Goal: Task Accomplishment & Management: Use online tool/utility

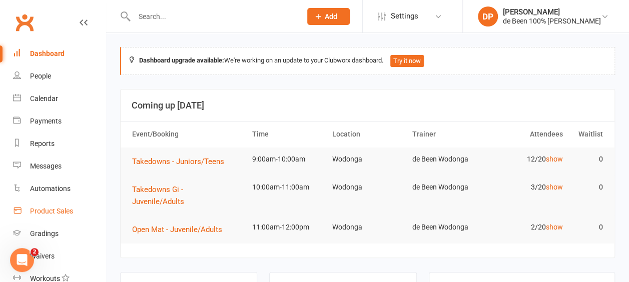
click at [38, 214] on div "Product Sales" at bounding box center [51, 211] width 43 height 8
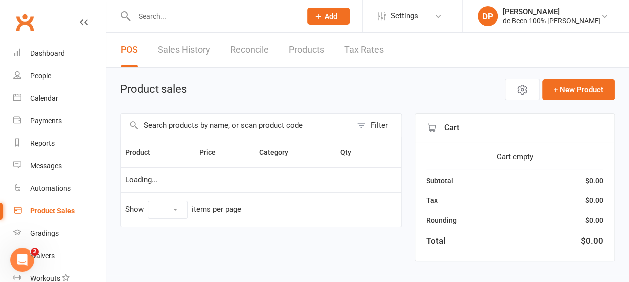
select select "10"
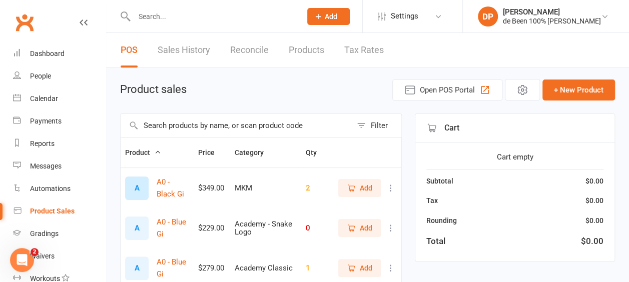
click at [162, 125] on input "text" at bounding box center [236, 125] width 231 height 23
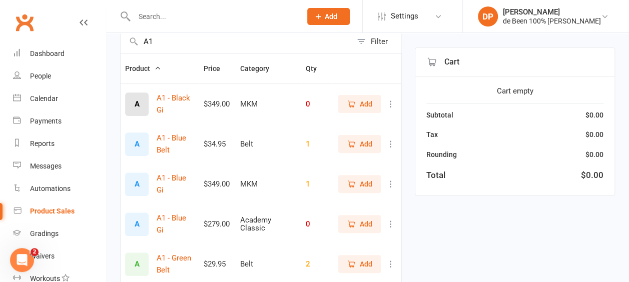
scroll to position [86, 0]
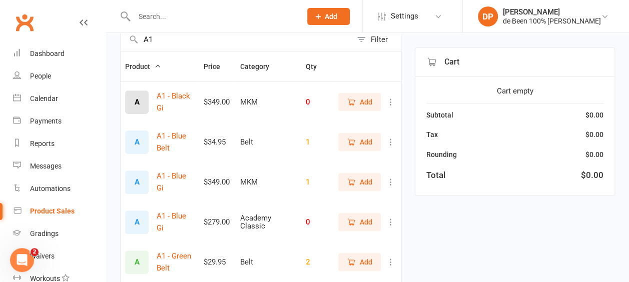
type input "A1"
click at [388, 219] on icon at bounding box center [391, 222] width 10 height 10
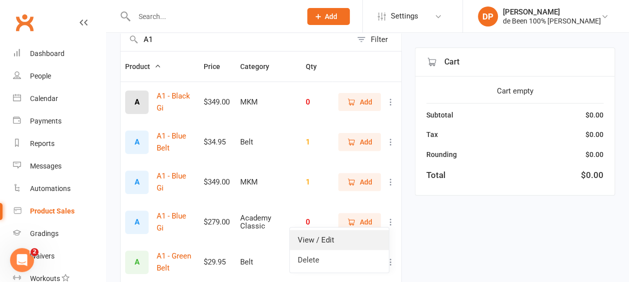
click at [353, 234] on link "View / Edit" at bounding box center [339, 240] width 99 height 20
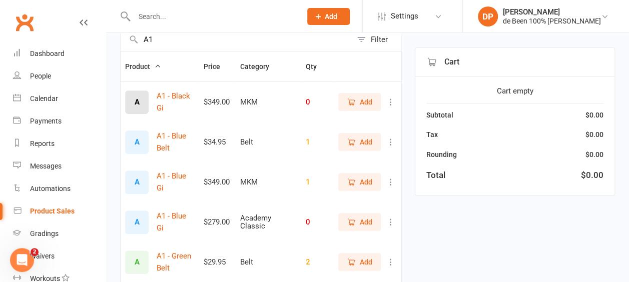
select select "3872"
select select "1432"
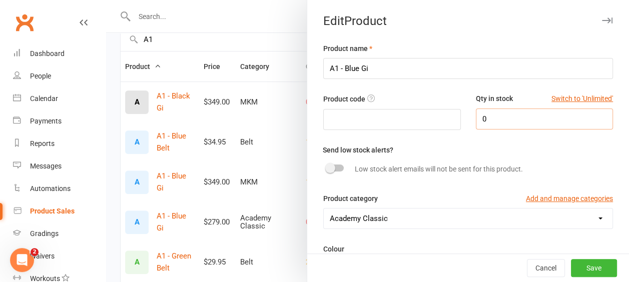
click at [486, 123] on input "0" at bounding box center [545, 119] width 138 height 21
type input "2"
click at [574, 265] on button "Save" at bounding box center [594, 268] width 46 height 18
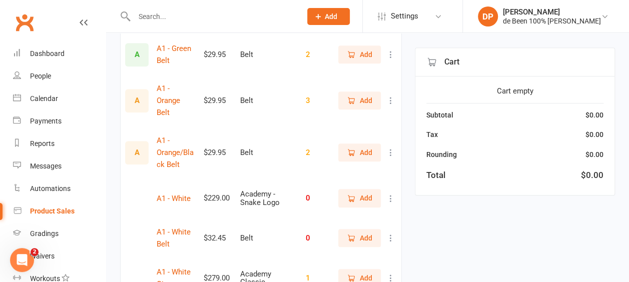
scroll to position [294, 0]
click at [391, 197] on icon at bounding box center [391, 198] width 10 height 10
click at [355, 233] on link "Delete" at bounding box center [339, 236] width 99 height 20
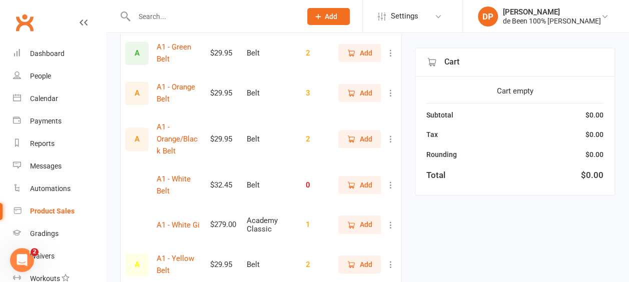
click at [390, 224] on icon at bounding box center [391, 225] width 10 height 10
click at [342, 241] on link "View / Edit" at bounding box center [339, 244] width 99 height 20
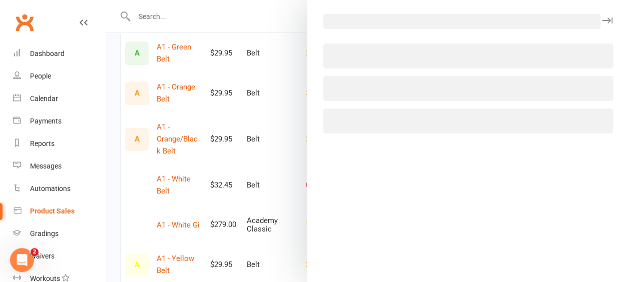
select select "3872"
select select "1432"
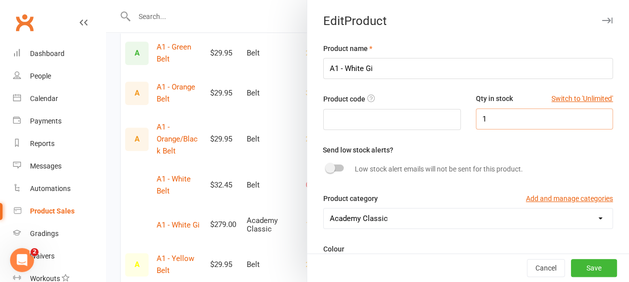
click at [484, 122] on input "1" at bounding box center [545, 119] width 138 height 21
type input "2"
click at [571, 265] on button "Save" at bounding box center [594, 268] width 46 height 18
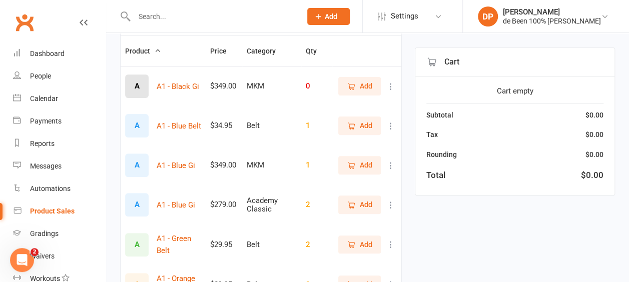
scroll to position [101, 0]
click at [391, 87] on icon at bounding box center [391, 87] width 10 height 10
click at [337, 104] on link "View / Edit" at bounding box center [339, 106] width 99 height 20
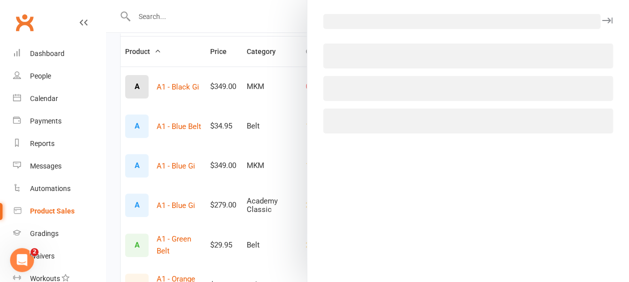
select select "3869"
select select "1432"
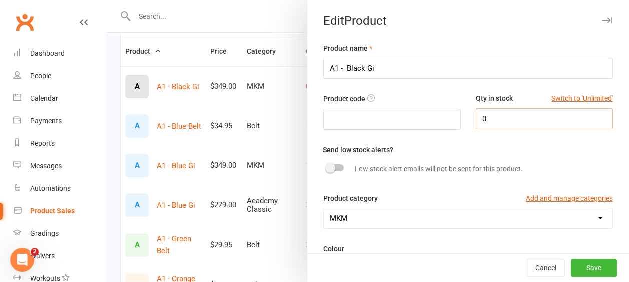
click at [482, 118] on input "0" at bounding box center [545, 119] width 138 height 21
type input "1"
click at [575, 268] on button "Save" at bounding box center [594, 268] width 46 height 18
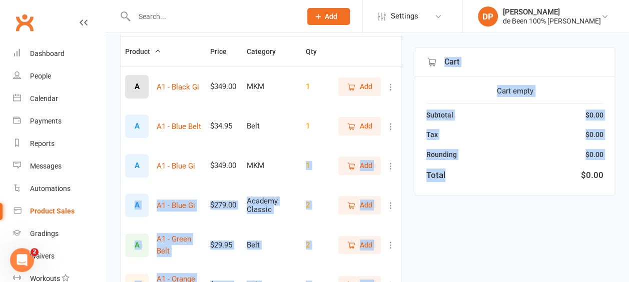
drag, startPoint x: 478, startPoint y: 178, endPoint x: 297, endPoint y: 160, distance: 181.9
click at [297, 160] on div "A1 Filter Product Price Category Qty A A1 - Black Gi $349.00 MKM 1 Add A A1 - B…" at bounding box center [367, 269] width 495 height 513
click at [422, 248] on div "A1 Filter Product Price Category Qty A A1 - Black Gi $349.00 MKM 1 Add A A1 - B…" at bounding box center [367, 269] width 495 height 513
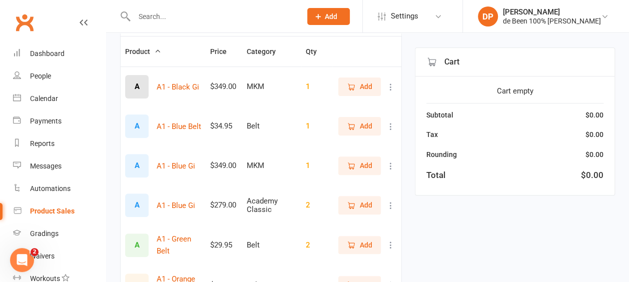
scroll to position [0, 0]
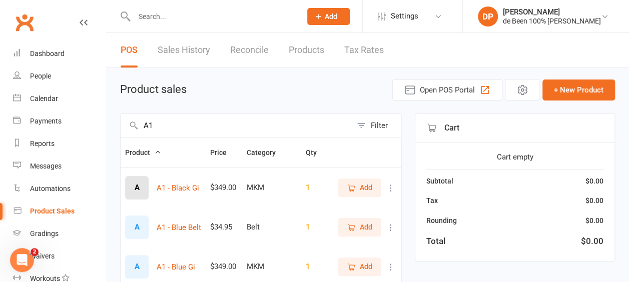
click at [182, 132] on input "A1" at bounding box center [236, 125] width 231 height 23
type input "A2"
click at [391, 191] on icon at bounding box center [391, 188] width 10 height 10
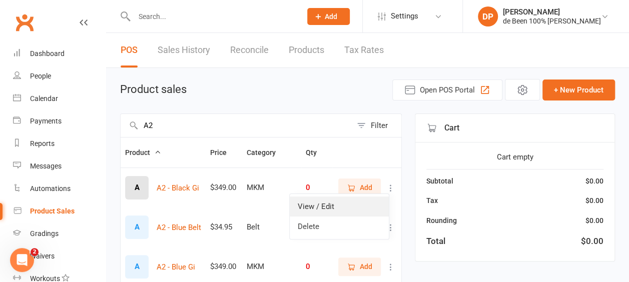
click at [345, 205] on link "View / Edit" at bounding box center [339, 207] width 99 height 20
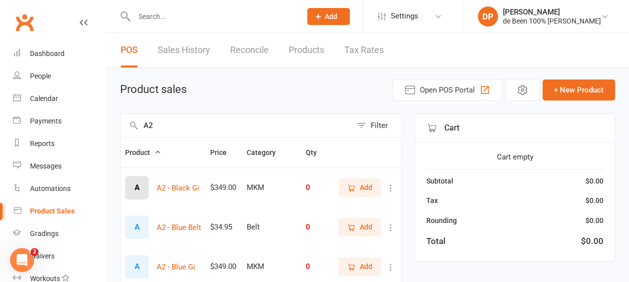
select select "3869"
select select "1432"
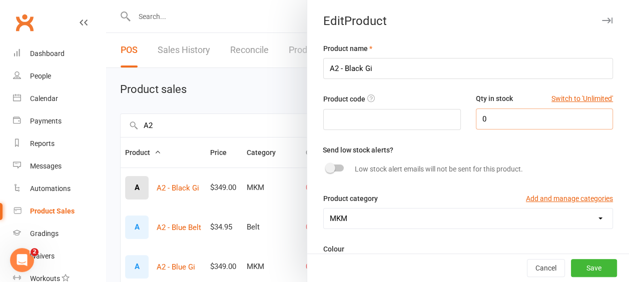
click at [480, 113] on input "0" at bounding box center [545, 119] width 138 height 21
type input "1"
click at [582, 272] on button "Save" at bounding box center [594, 268] width 46 height 18
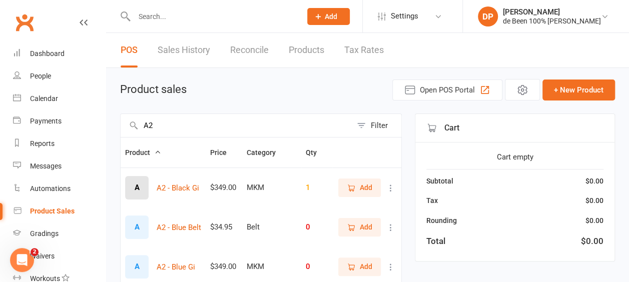
click at [261, 89] on div "Product sales Open POS Portal + New Product" at bounding box center [367, 90] width 495 height 22
click at [160, 118] on input "A2" at bounding box center [236, 125] width 231 height 23
type input "A"
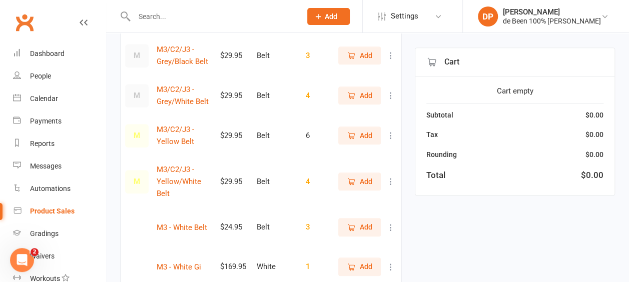
scroll to position [256, 0]
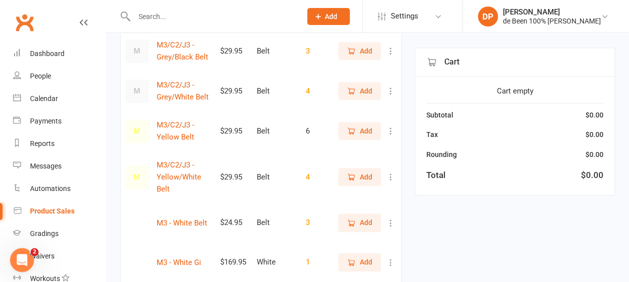
type input "m3"
click at [389, 221] on icon at bounding box center [391, 223] width 10 height 10
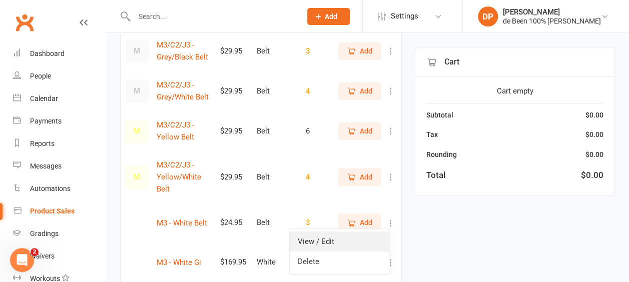
click at [339, 241] on link "View / Edit" at bounding box center [339, 242] width 99 height 20
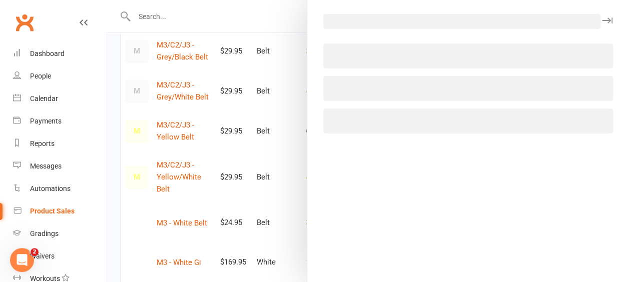
select select "3877"
select select "1432"
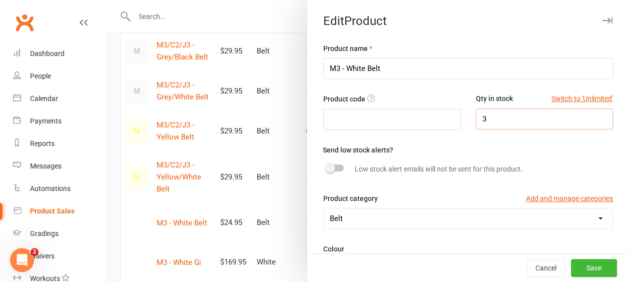
click at [476, 126] on input "3" at bounding box center [545, 119] width 138 height 21
type input "5"
click at [582, 270] on button "Save" at bounding box center [594, 268] width 46 height 18
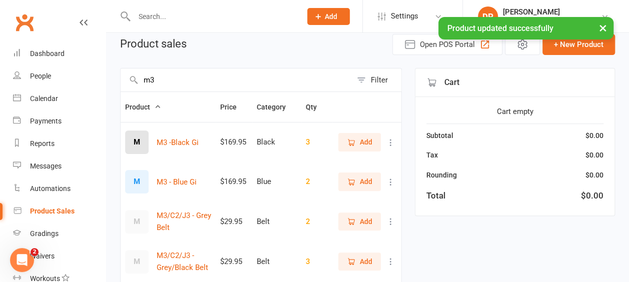
scroll to position [0, 0]
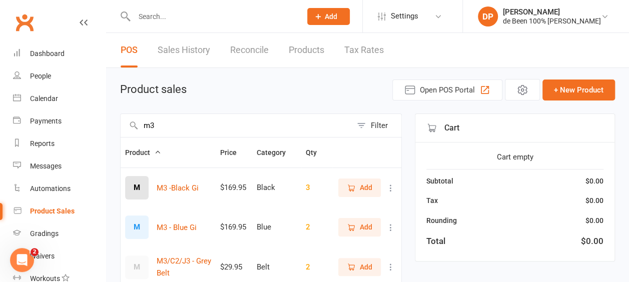
click at [162, 123] on input "m3" at bounding box center [236, 125] width 231 height 23
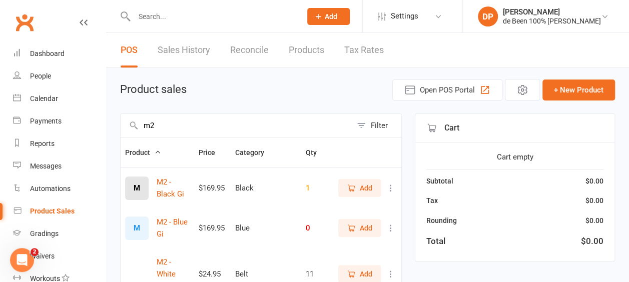
type input "m2"
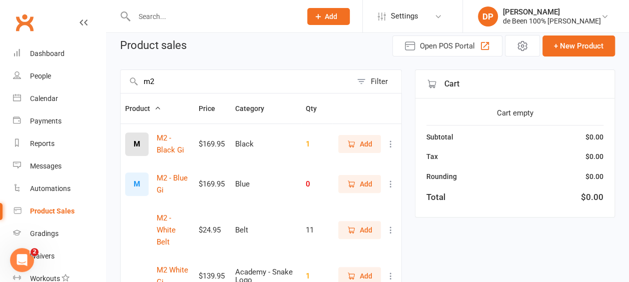
scroll to position [46, 0]
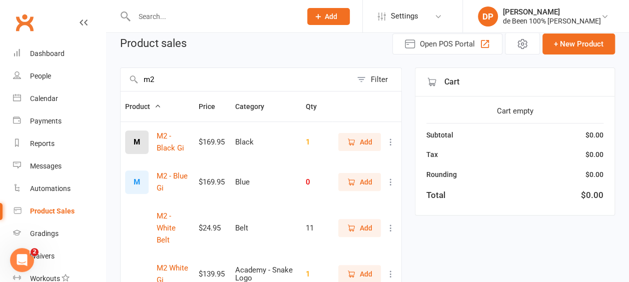
click at [391, 228] on icon at bounding box center [391, 228] width 10 height 10
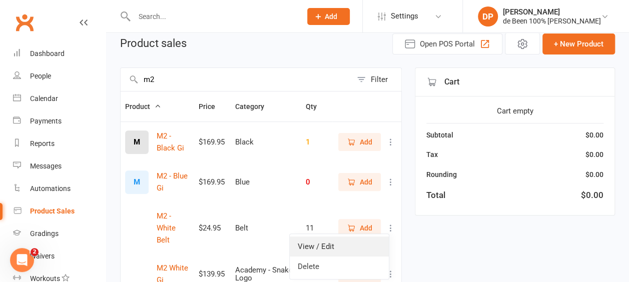
click at [335, 249] on link "View / Edit" at bounding box center [339, 247] width 99 height 20
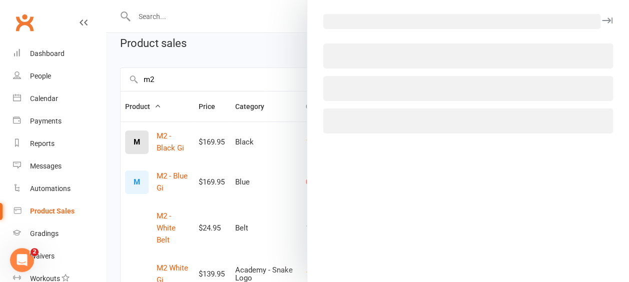
select select "3877"
select select "1432"
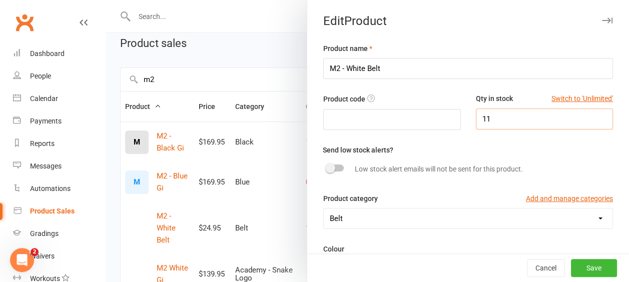
click at [490, 123] on input "11" at bounding box center [545, 119] width 138 height 21
type input "1"
type input "6"
click at [574, 269] on button "Save" at bounding box center [594, 268] width 46 height 18
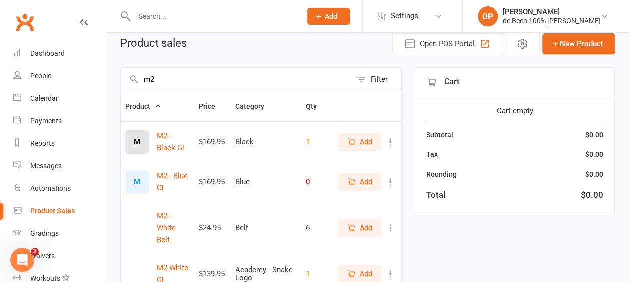
click at [171, 78] on input "m2" at bounding box center [236, 79] width 231 height 23
type input "m"
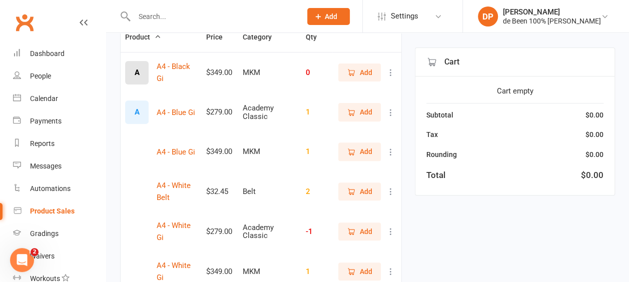
scroll to position [128, 0]
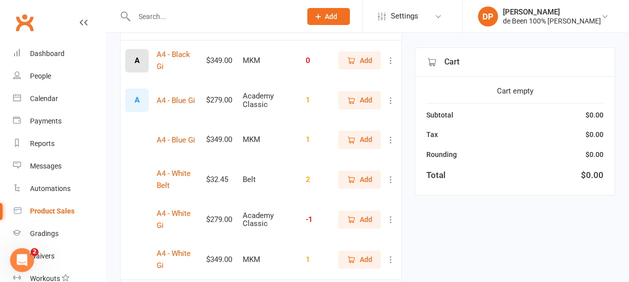
type input "a4"
click at [389, 219] on icon at bounding box center [391, 220] width 10 height 10
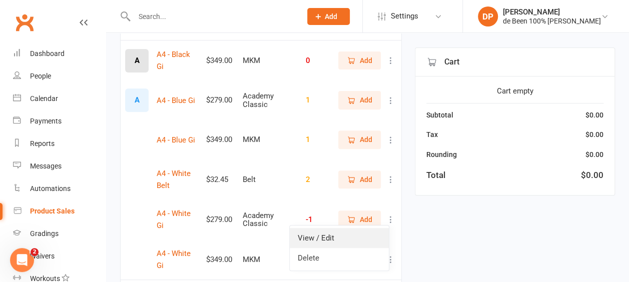
click at [361, 234] on link "View / Edit" at bounding box center [339, 238] width 99 height 20
select select "3872"
select select "1432"
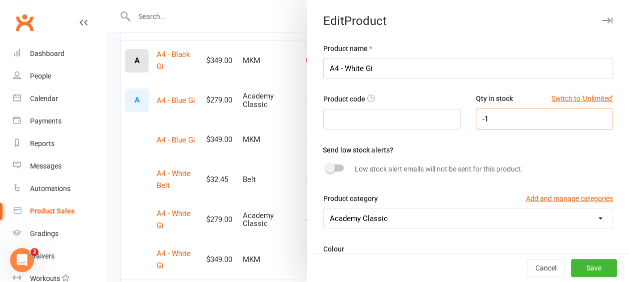
click at [485, 116] on input "-1" at bounding box center [545, 119] width 138 height 21
type input "1"
click at [574, 267] on button "Save" at bounding box center [594, 268] width 46 height 18
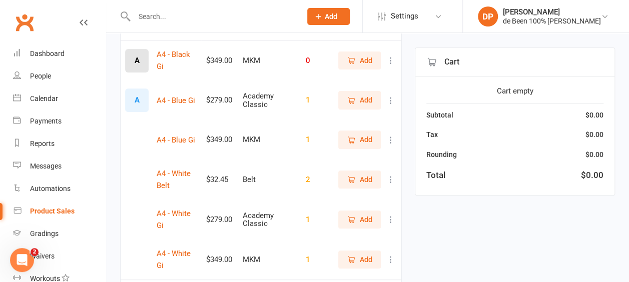
scroll to position [0, 0]
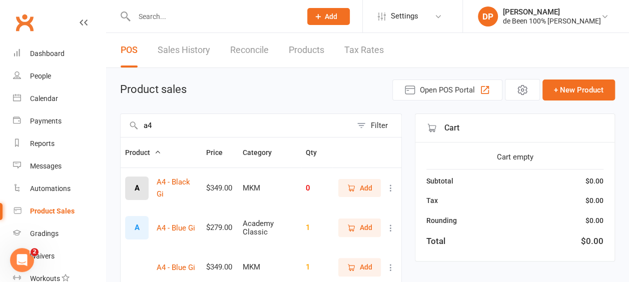
click at [240, 129] on input "a4" at bounding box center [236, 125] width 231 height 23
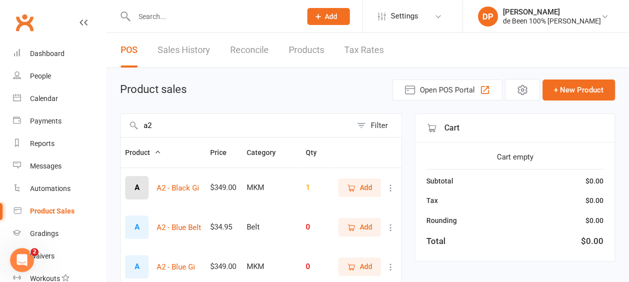
type input "a2"
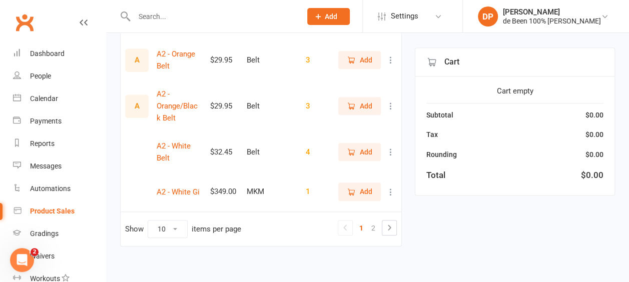
scroll to position [366, 0]
click at [377, 223] on link "2" at bounding box center [373, 228] width 12 height 14
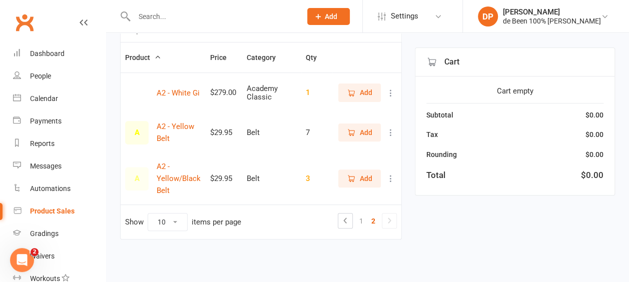
scroll to position [93, 0]
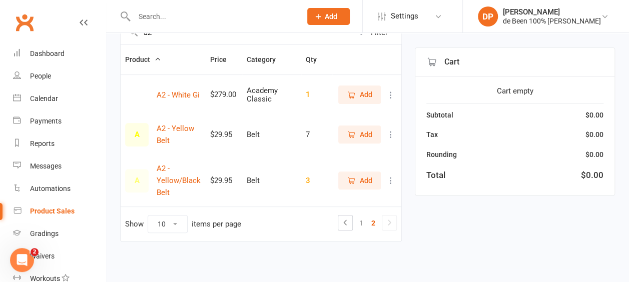
click at [393, 97] on icon at bounding box center [391, 95] width 10 height 10
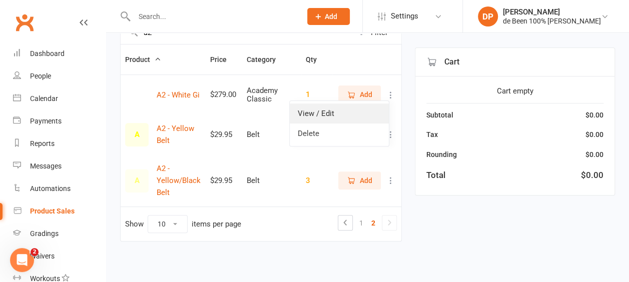
click at [355, 112] on link "View / Edit" at bounding box center [339, 114] width 99 height 20
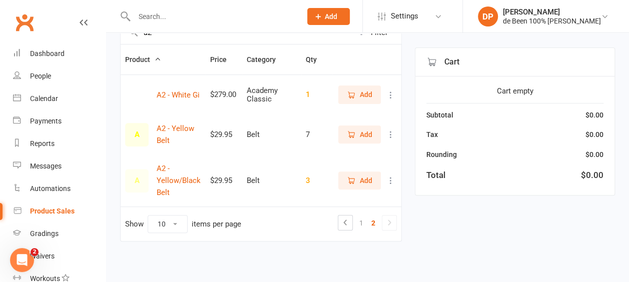
select select "3872"
select select "1432"
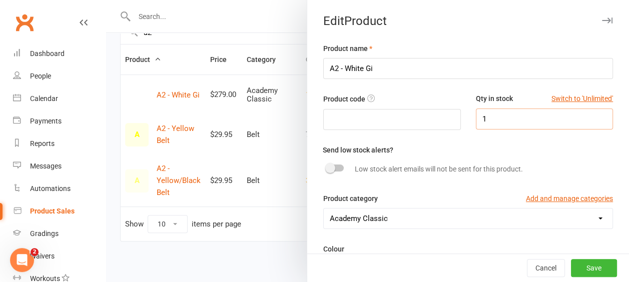
click at [481, 114] on input "1" at bounding box center [545, 119] width 138 height 21
type input "3"
click at [578, 268] on button "Save" at bounding box center [594, 268] width 46 height 18
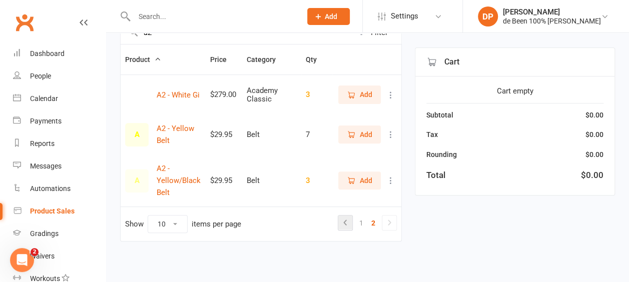
click at [345, 221] on icon at bounding box center [345, 223] width 12 height 12
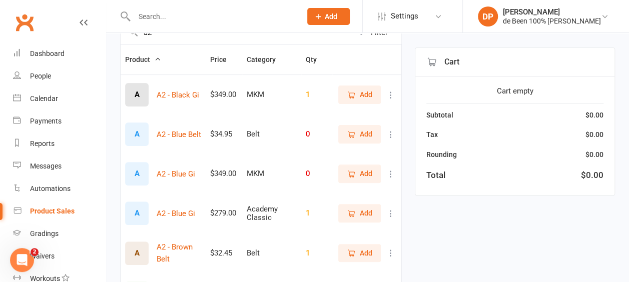
click at [388, 213] on icon at bounding box center [391, 214] width 10 height 10
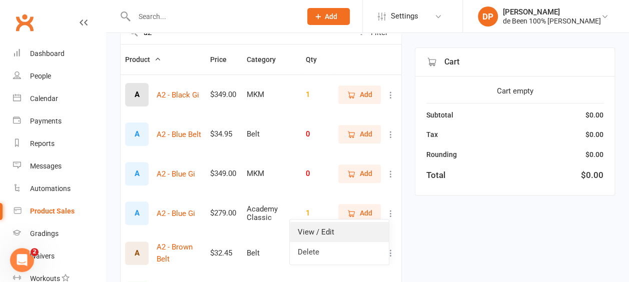
click at [352, 232] on link "View / Edit" at bounding box center [339, 232] width 99 height 20
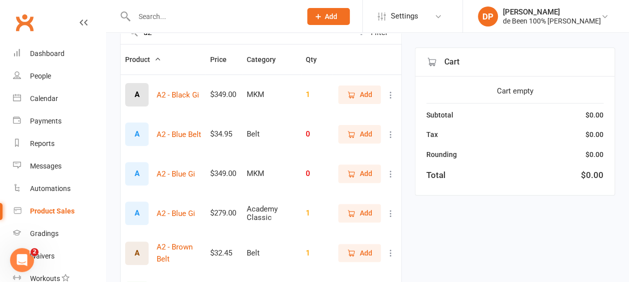
select select "3872"
select select "1432"
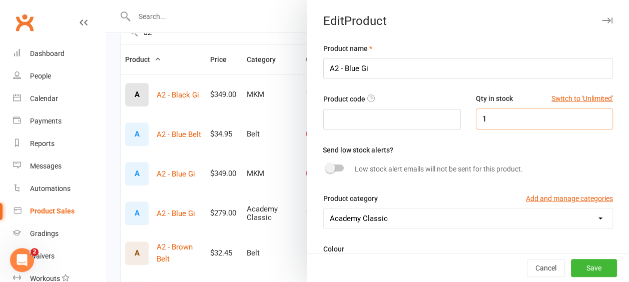
click at [491, 114] on input "1" at bounding box center [545, 119] width 138 height 21
type input "2"
click at [572, 271] on button "Save" at bounding box center [594, 268] width 46 height 18
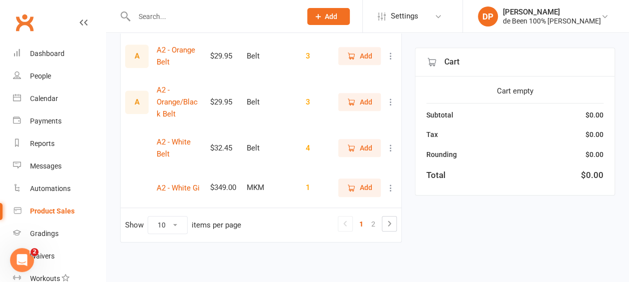
scroll to position [371, 0]
click at [373, 219] on link "2" at bounding box center [373, 223] width 12 height 14
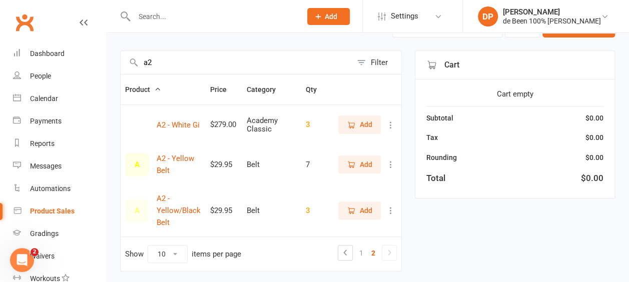
scroll to position [93, 0]
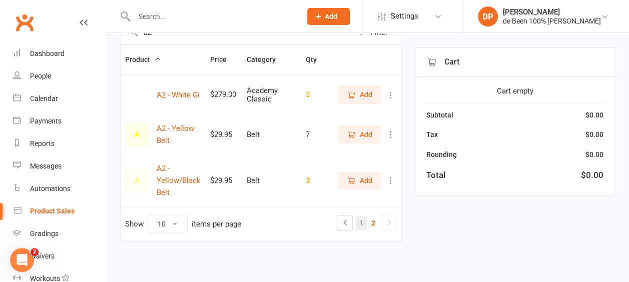
click at [359, 223] on link "1" at bounding box center [361, 223] width 12 height 14
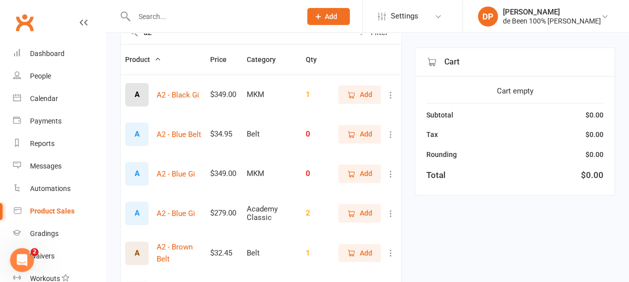
click at [391, 170] on icon at bounding box center [391, 174] width 10 height 10
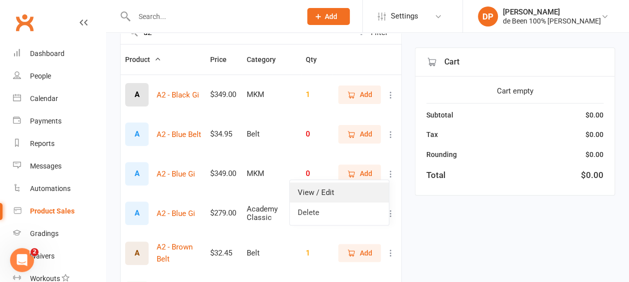
click at [347, 194] on link "View / Edit" at bounding box center [339, 193] width 99 height 20
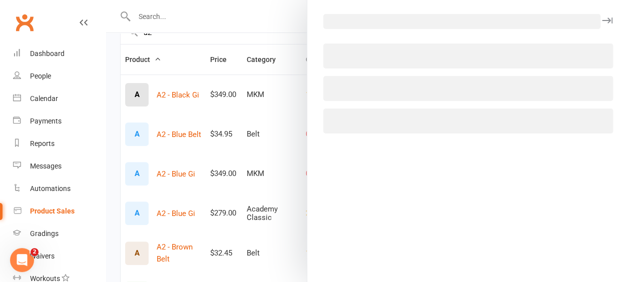
select select "3869"
select select "1432"
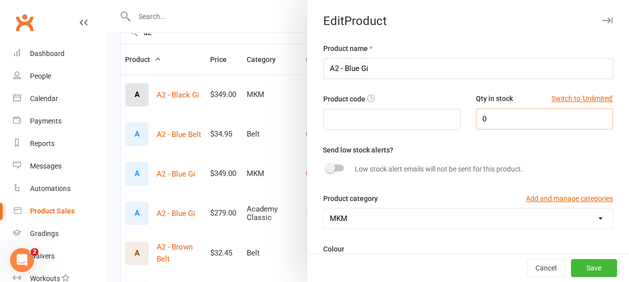
click at [478, 113] on input "0" at bounding box center [545, 119] width 138 height 21
type input "1"
click at [571, 267] on button "Save" at bounding box center [594, 268] width 46 height 18
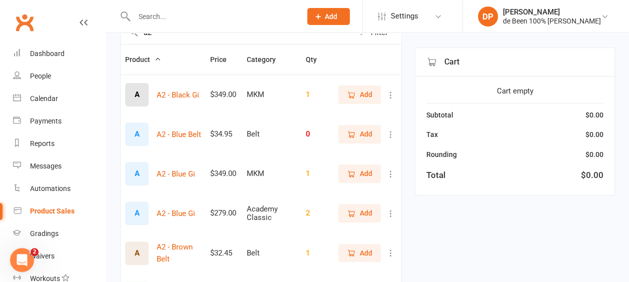
scroll to position [0, 0]
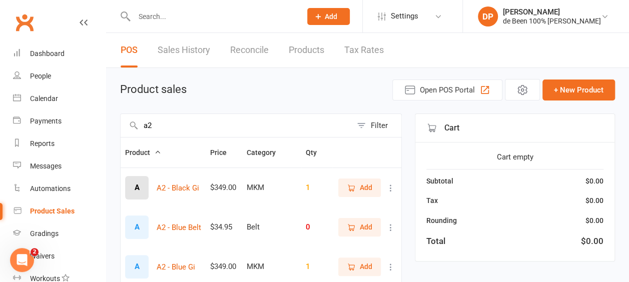
click at [169, 133] on input "a2" at bounding box center [236, 125] width 231 height 23
type input "a"
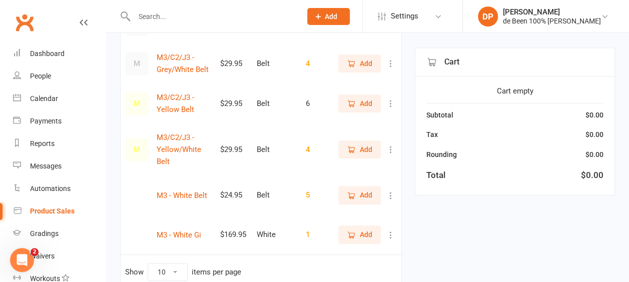
scroll to position [288, 0]
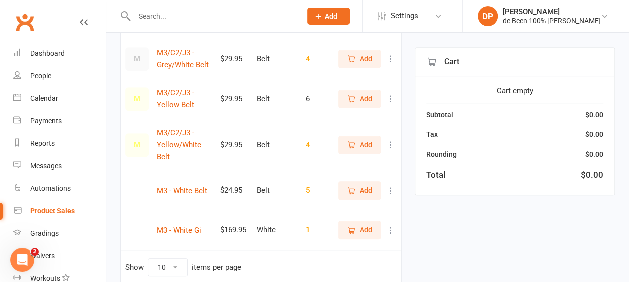
type input "m3"
click at [390, 230] on icon at bounding box center [391, 231] width 10 height 10
click at [327, 250] on link "View / Edit" at bounding box center [339, 249] width 99 height 20
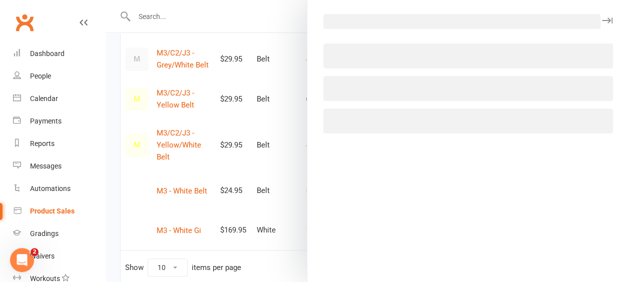
select select "3346"
select select "1432"
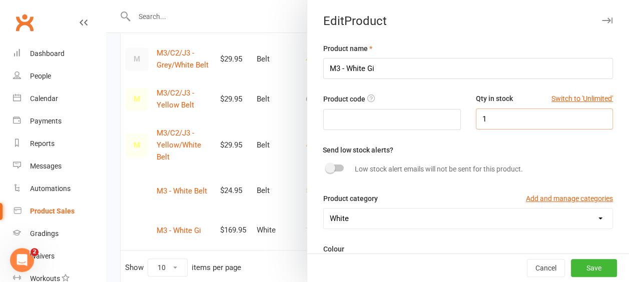
click at [486, 119] on input "1" at bounding box center [545, 119] width 138 height 21
type input "3"
type input "2"
click at [574, 263] on button "Save" at bounding box center [594, 268] width 46 height 18
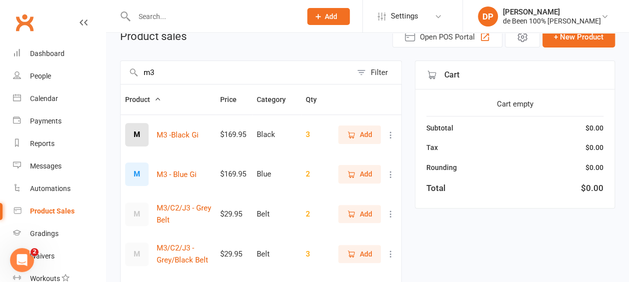
scroll to position [20, 0]
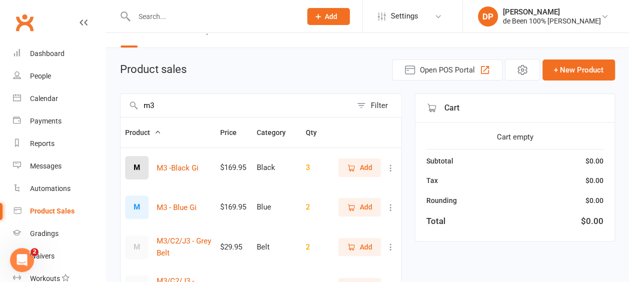
click at [179, 112] on input "m3" at bounding box center [236, 105] width 231 height 23
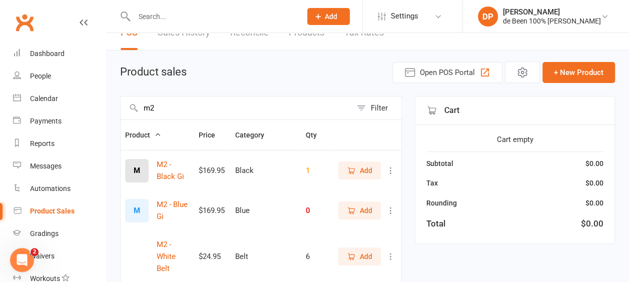
scroll to position [0, 0]
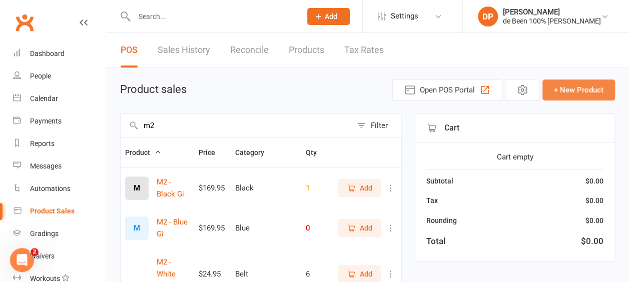
type input "m2"
click at [572, 90] on button "+ New Product" at bounding box center [578, 90] width 73 height 21
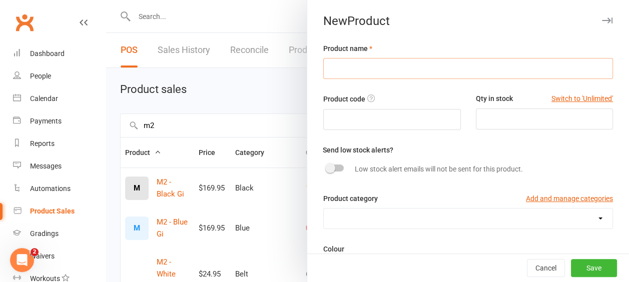
click at [330, 70] on input "text" at bounding box center [468, 68] width 290 height 21
type input "M2 White Gi"
click at [476, 119] on input "number" at bounding box center [545, 119] width 138 height 21
type input "2"
click at [382, 213] on select "10 12 14 2XL 2XS 6 8 Academy Classic Academy - Snake Logo Belt Black Blue Class…" at bounding box center [468, 219] width 289 height 20
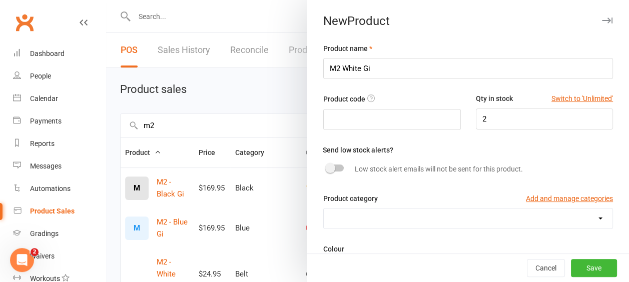
select select "3346"
click at [324, 209] on select "10 12 14 2XL 2XS 6 8 Academy Classic Academy - Snake Logo Belt Black Blue Class…" at bounding box center [468, 219] width 289 height 20
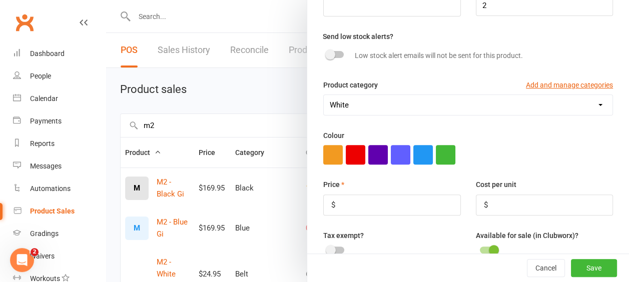
scroll to position [115, 0]
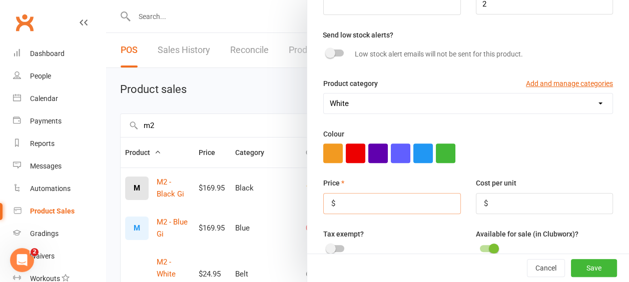
click at [344, 202] on input "number" at bounding box center [392, 203] width 138 height 21
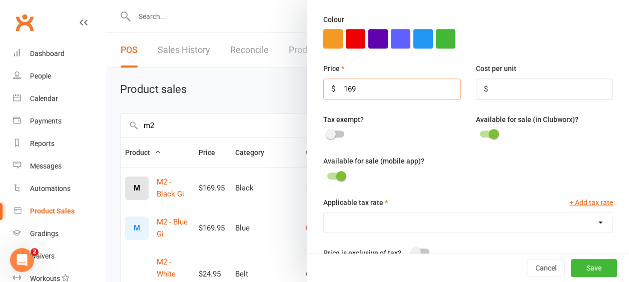
scroll to position [230, 0]
type input "169"
click at [327, 173] on div at bounding box center [335, 175] width 17 height 7
click at [327, 174] on input "checkbox" at bounding box center [327, 174] width 0 height 0
click at [355, 220] on select "GST (10.0%)" at bounding box center [468, 222] width 289 height 20
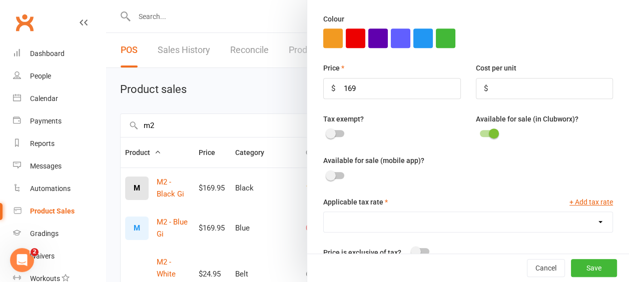
select select "1432"
click at [324, 212] on select "GST (10.0%)" at bounding box center [468, 222] width 289 height 20
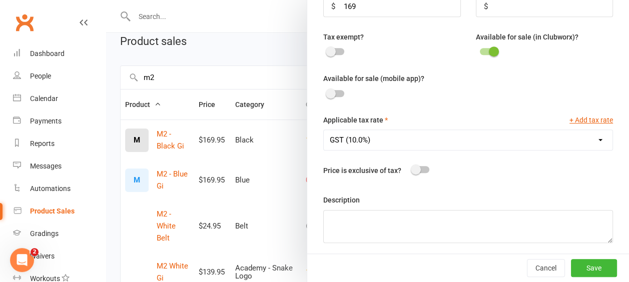
scroll to position [49, 0]
click at [417, 166] on div at bounding box center [420, 169] width 17 height 7
click at [412, 168] on input "checkbox" at bounding box center [412, 168] width 0 height 0
click at [412, 167] on div at bounding box center [420, 169] width 17 height 7
click at [412, 168] on input "checkbox" at bounding box center [412, 168] width 0 height 0
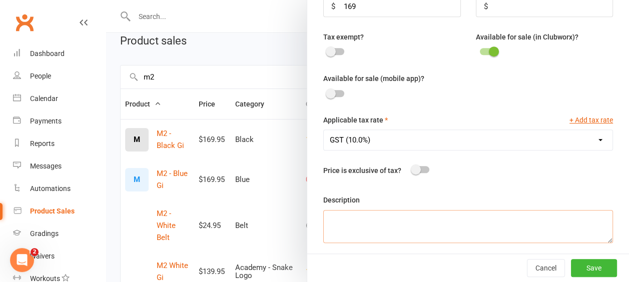
click at [359, 213] on textarea at bounding box center [468, 226] width 290 height 33
type textarea "M2 White Junior Academy Gi DBJJ"
click at [573, 264] on button "Save" at bounding box center [594, 268] width 46 height 18
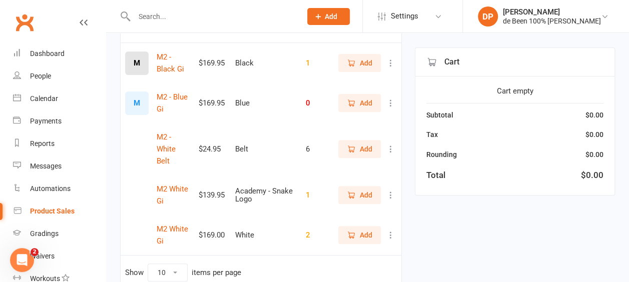
scroll to position [126, 0]
click at [390, 234] on icon at bounding box center [391, 234] width 10 height 10
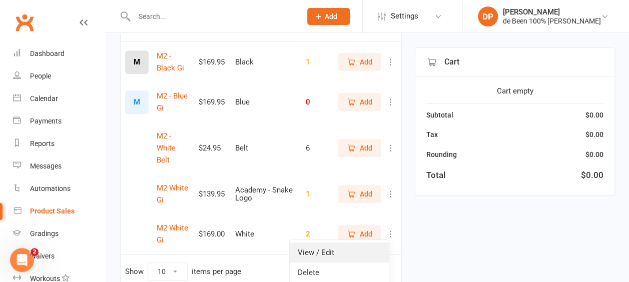
click at [347, 256] on link "View / Edit" at bounding box center [339, 253] width 99 height 20
select select "3346"
select select "1432"
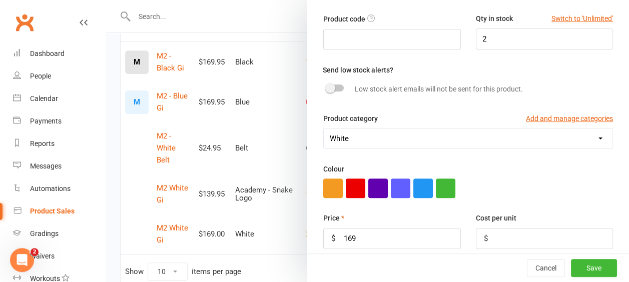
scroll to position [84, 0]
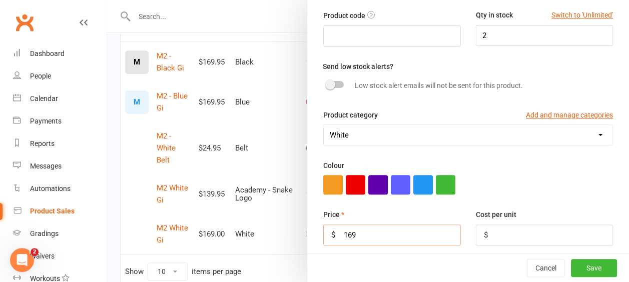
click at [368, 232] on input "169" at bounding box center [392, 235] width 138 height 21
type input "169.95"
click at [576, 268] on button "Save" at bounding box center [594, 268] width 46 height 18
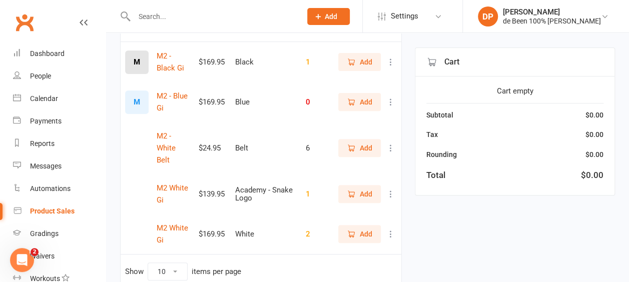
click at [392, 103] on icon at bounding box center [391, 102] width 10 height 10
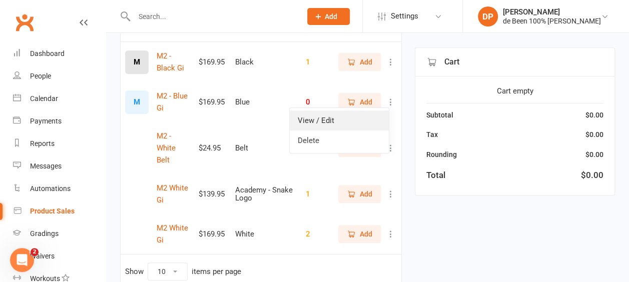
click at [365, 125] on link "View / Edit" at bounding box center [339, 121] width 99 height 20
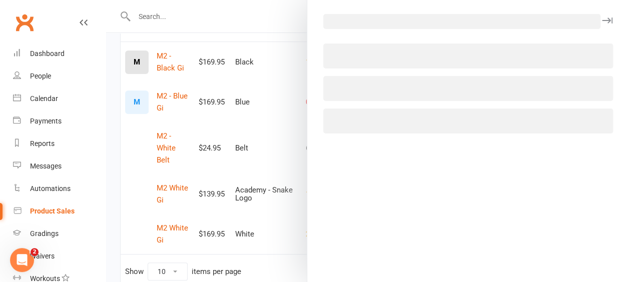
select select "3347"
select select "1432"
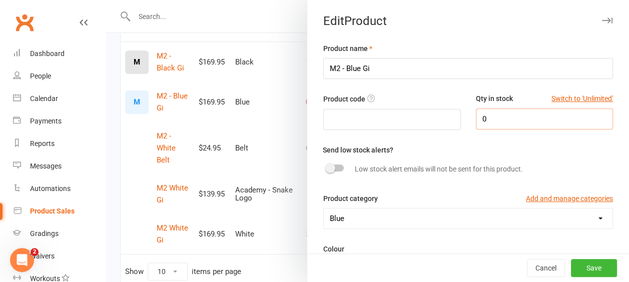
click at [478, 116] on input "0" at bounding box center [545, 119] width 138 height 21
type input "2"
click at [578, 267] on button "Save" at bounding box center [594, 268] width 46 height 18
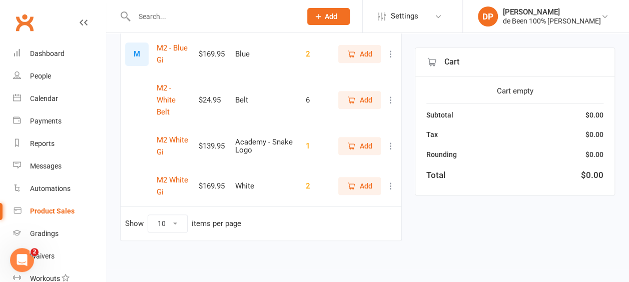
scroll to position [0, 0]
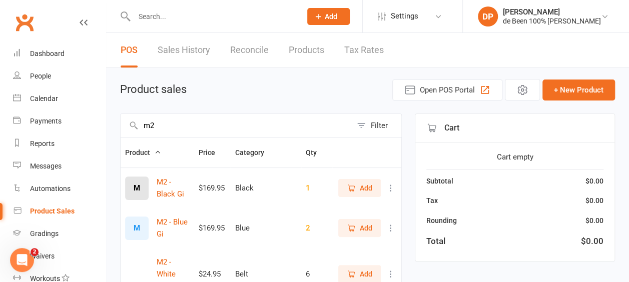
click at [169, 124] on input "m2" at bounding box center [236, 125] width 231 height 23
type input "m1"
click at [393, 225] on icon at bounding box center [391, 228] width 10 height 10
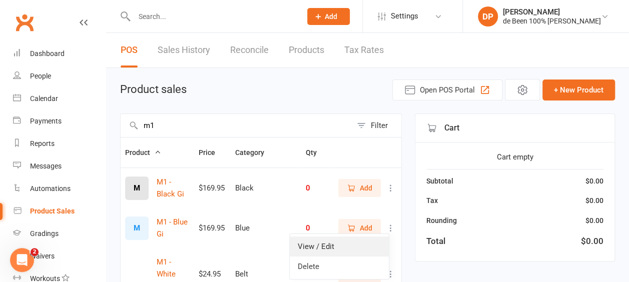
click at [366, 244] on link "View / Edit" at bounding box center [339, 247] width 99 height 20
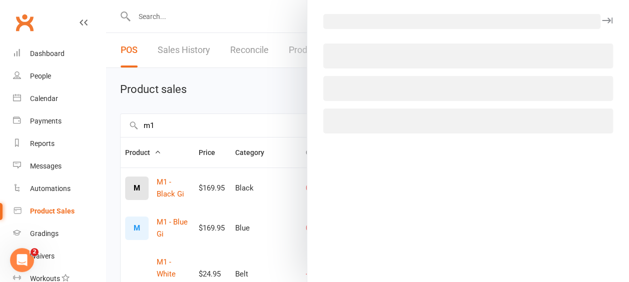
select select "3347"
select select "1432"
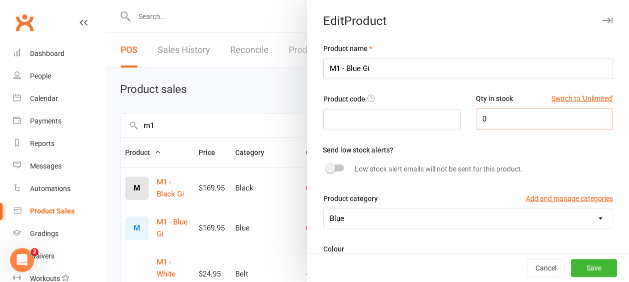
click at [480, 123] on input "0" at bounding box center [545, 119] width 138 height 21
type input "2"
click at [571, 267] on button "Save" at bounding box center [594, 268] width 46 height 18
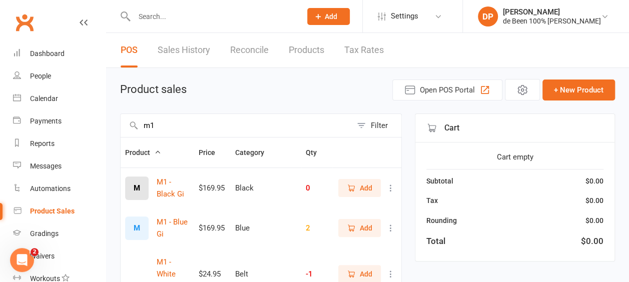
click at [388, 190] on icon at bounding box center [391, 188] width 10 height 10
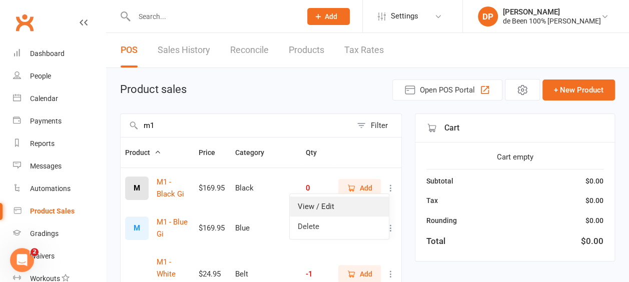
click at [368, 208] on link "View / Edit" at bounding box center [339, 207] width 99 height 20
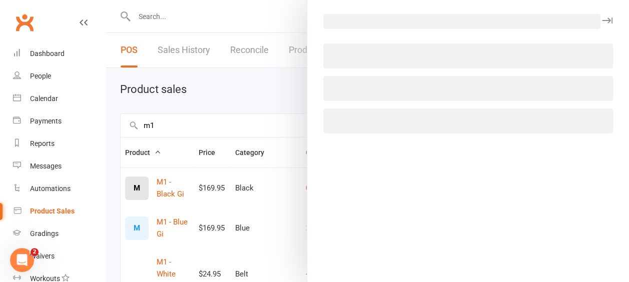
select select "3345"
select select "1432"
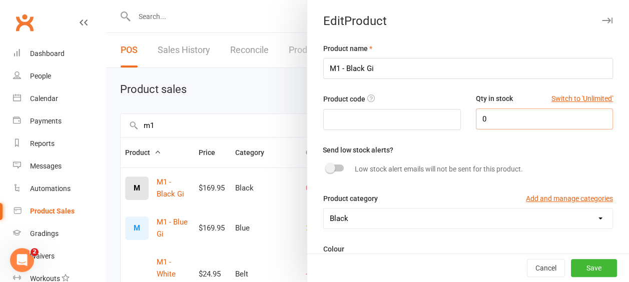
click at [484, 121] on input "0" at bounding box center [545, 119] width 138 height 21
type input "2"
click at [588, 271] on button "Save" at bounding box center [594, 268] width 46 height 18
